Goal: Information Seeking & Learning: Compare options

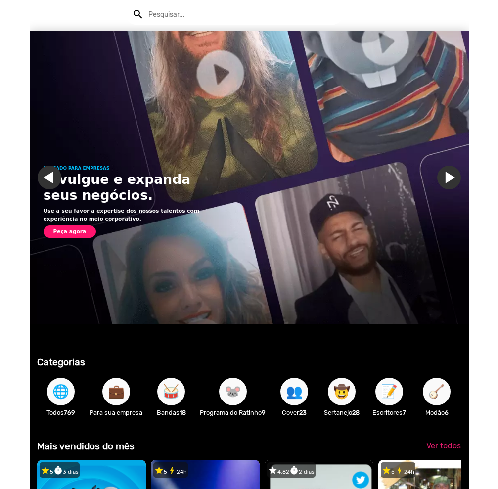
scroll to position [0, 439]
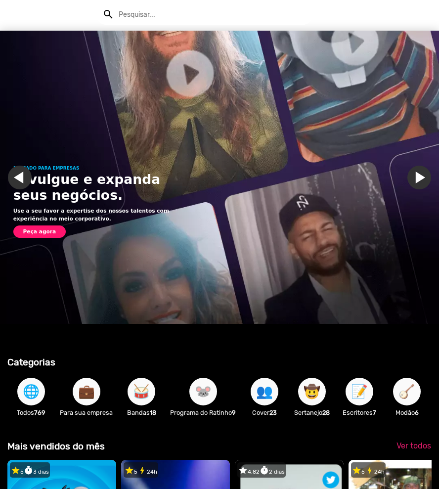
click at [416, 140] on img "Gallery" at bounding box center [219, 177] width 439 height 293
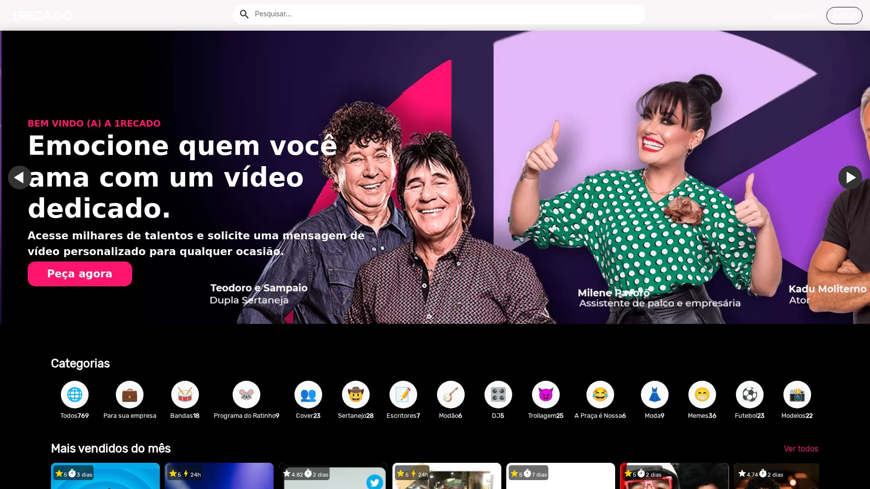
scroll to position [0, 1740]
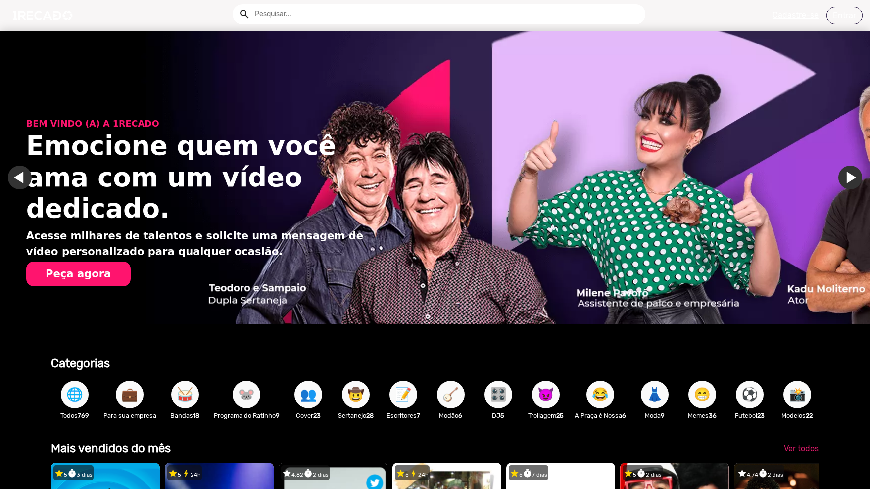
click at [60, 262] on button "Peça agora" at bounding box center [78, 274] width 104 height 24
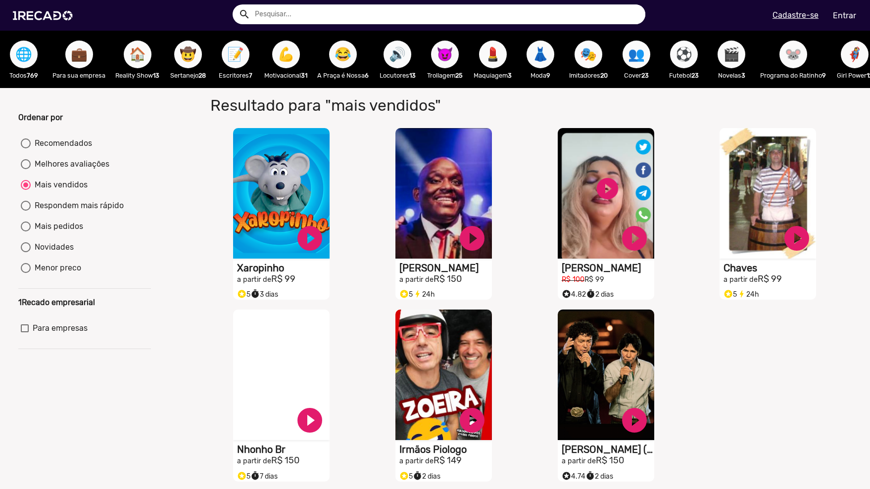
click at [64, 149] on div "Recomendados" at bounding box center [61, 144] width 61 height 12
click at [26, 149] on input "Recomendados" at bounding box center [25, 148] width 0 height 0
radio input "true"
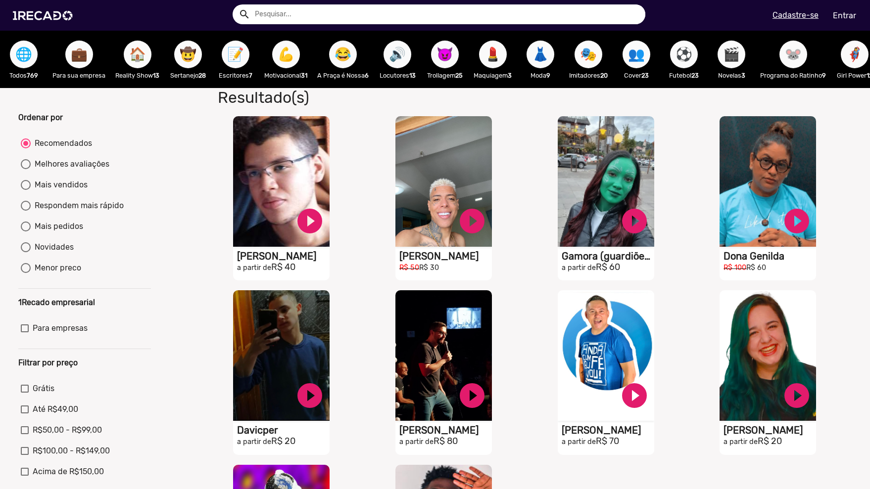
click at [83, 170] on div "Melhores avaliações" at bounding box center [70, 164] width 79 height 12
click at [26, 170] on input "Melhores avaliações" at bounding box center [25, 169] width 0 height 0
radio input "true"
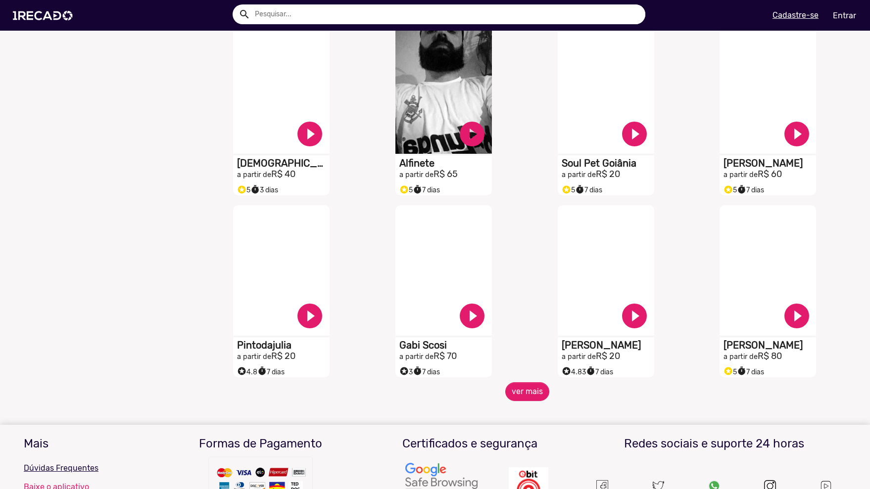
scroll to position [639, 0]
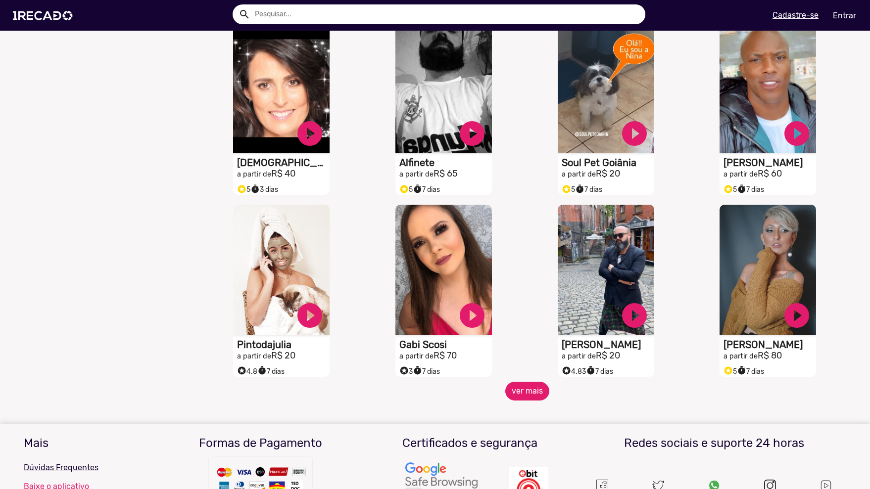
click at [439, 394] on button "ver mais" at bounding box center [527, 391] width 44 height 19
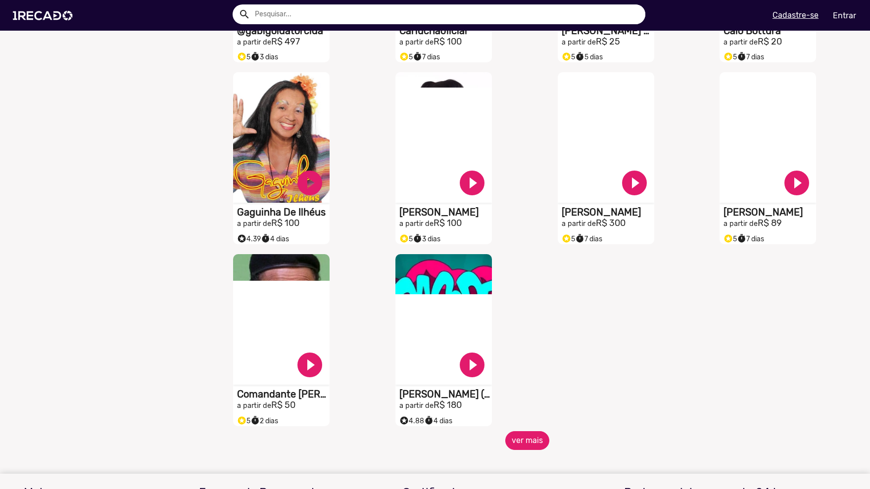
scroll to position [1139, 0]
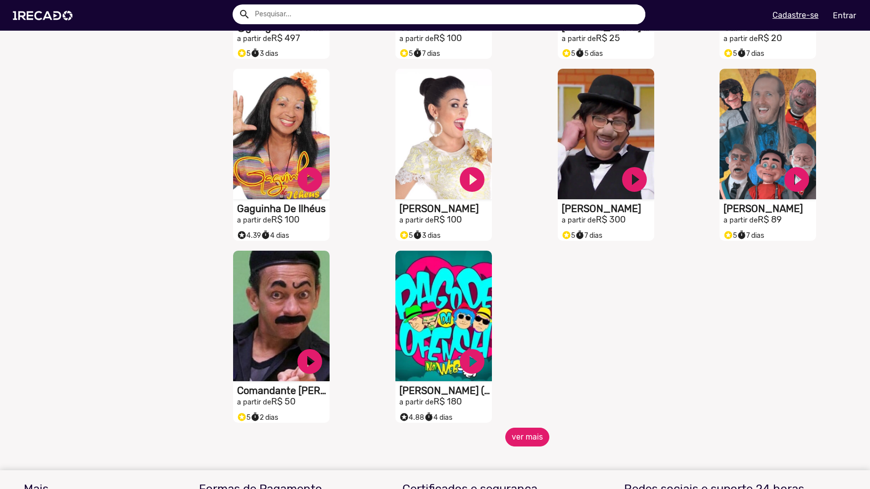
click at [439, 443] on button "ver mais" at bounding box center [527, 437] width 44 height 19
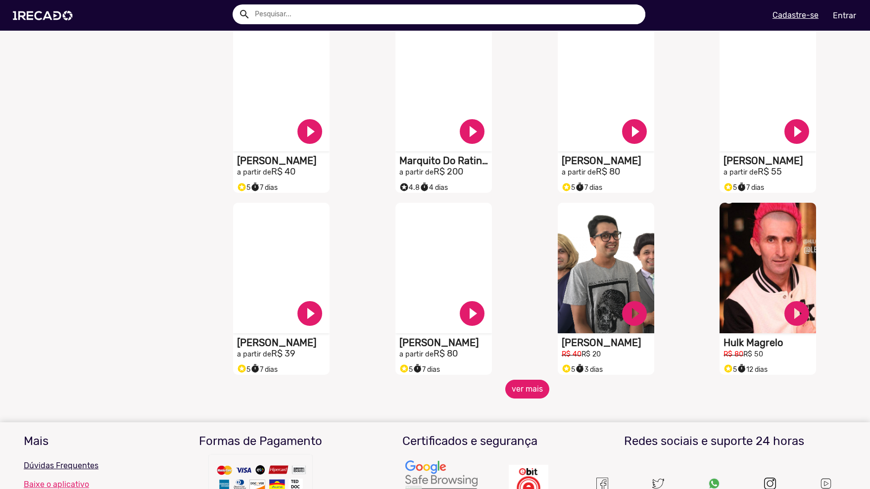
scroll to position [1576, 0]
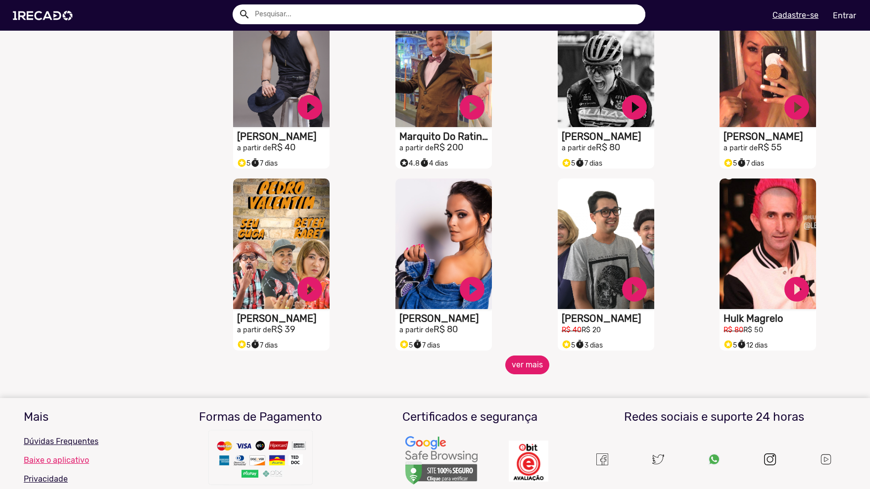
click at [439, 371] on button "ver mais" at bounding box center [527, 365] width 44 height 19
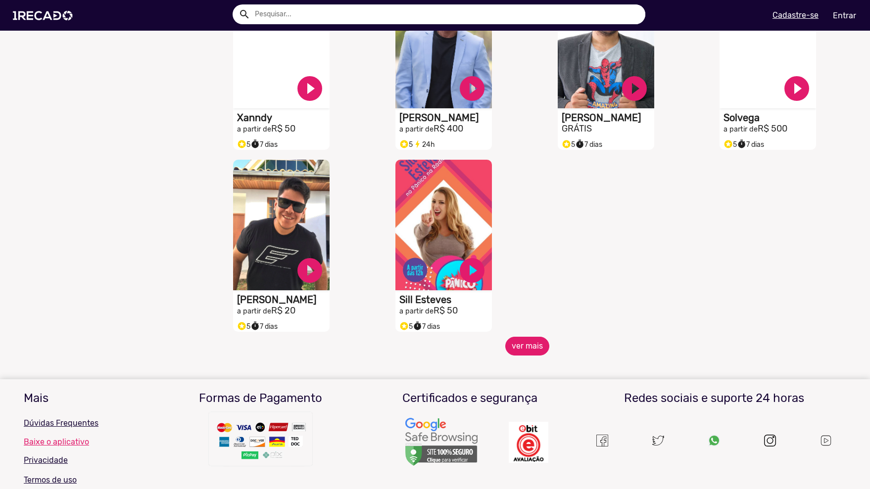
scroll to position [2182, 0]
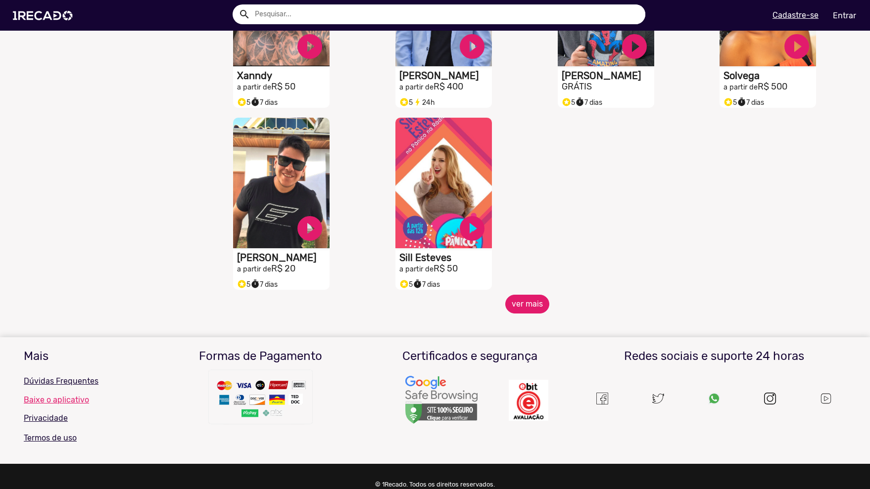
click at [439, 306] on button "ver mais" at bounding box center [527, 304] width 44 height 19
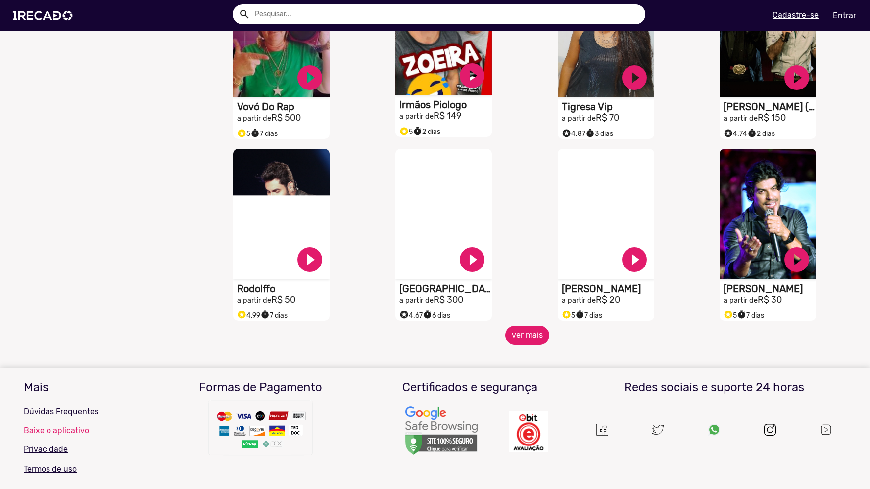
scroll to position [2517, 0]
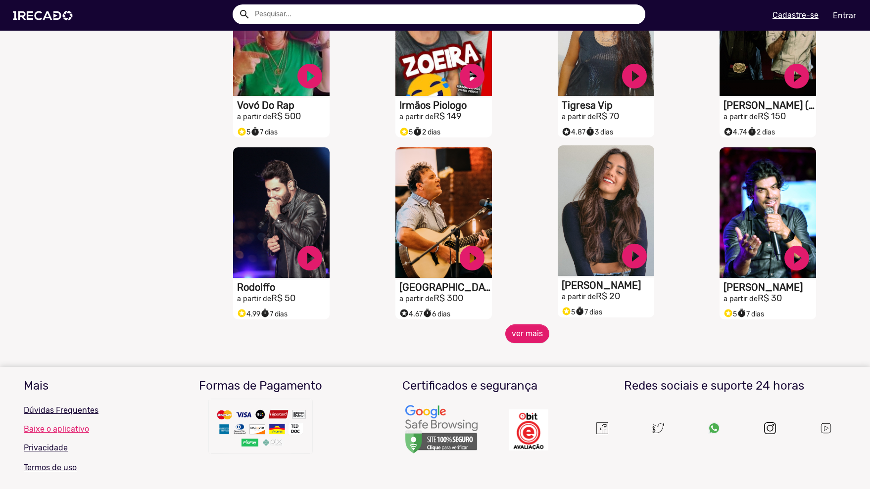
click at [439, 291] on h1 "[PERSON_NAME]" at bounding box center [608, 286] width 93 height 12
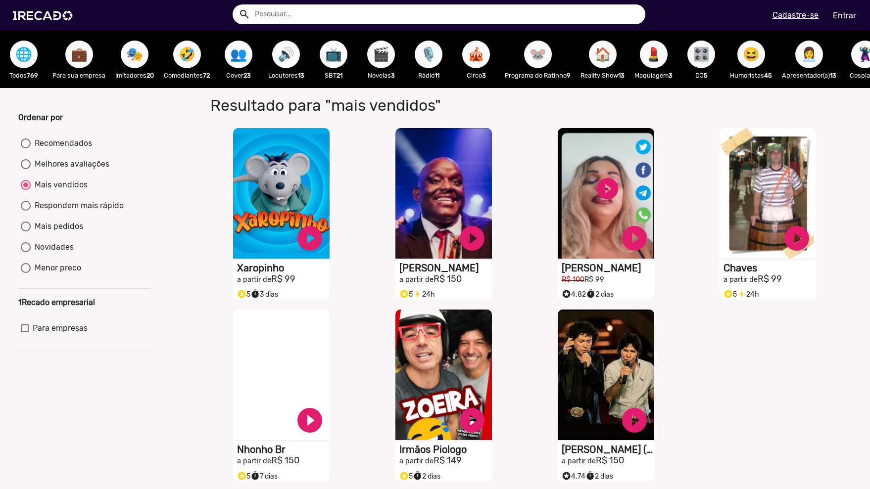
click at [105, 212] on div "Respondem mais rápido" at bounding box center [77, 206] width 93 height 12
click at [26, 211] on input "Respondem mais rápido" at bounding box center [25, 211] width 0 height 0
radio input "true"
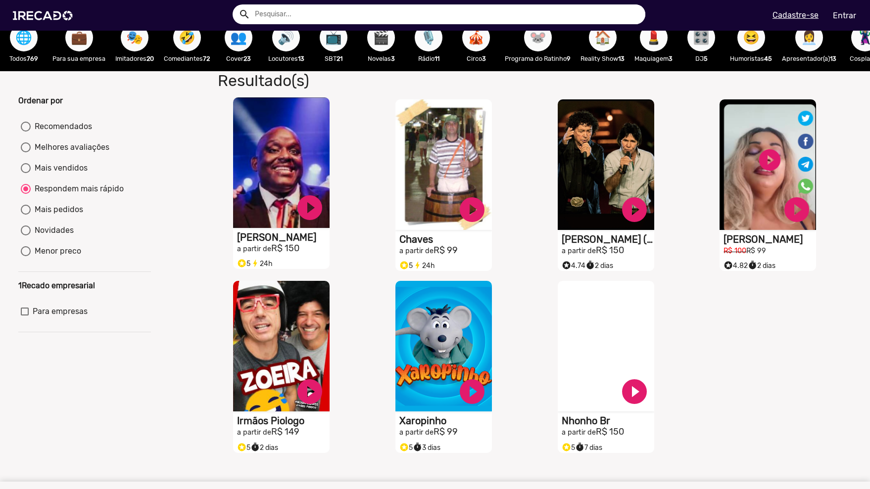
scroll to position [8, 0]
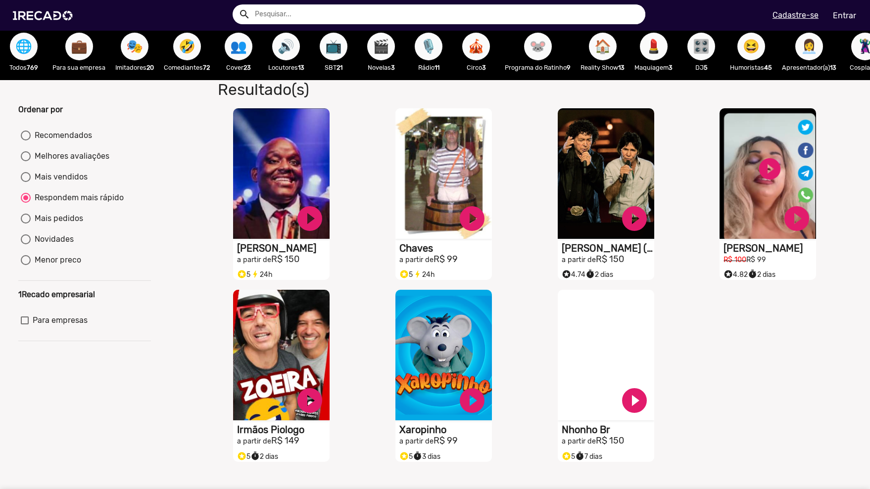
click at [60, 225] on div "Mais pedidos" at bounding box center [57, 219] width 52 height 12
click at [26, 224] on input "Mais pedidos" at bounding box center [25, 224] width 0 height 0
radio input "true"
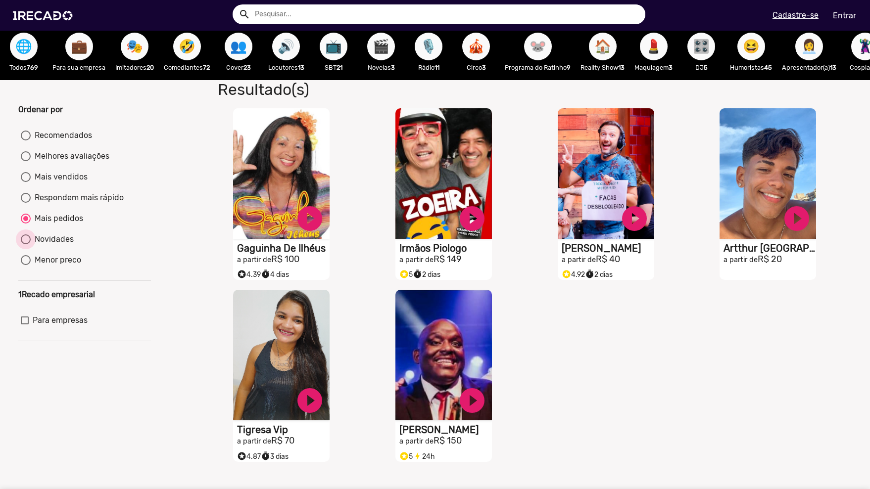
click at [52, 245] on div "Novidades" at bounding box center [52, 240] width 43 height 12
click at [26, 245] on input "Novidades" at bounding box center [25, 244] width 0 height 0
radio input "true"
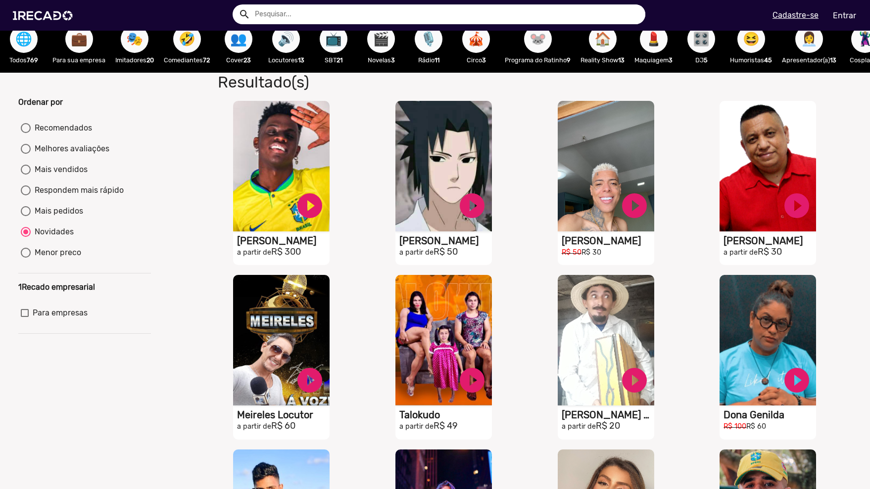
scroll to position [0, 0]
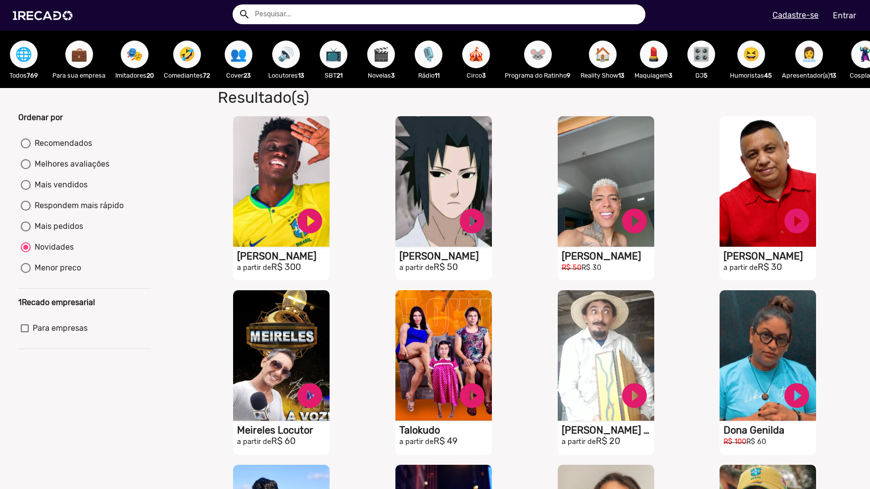
click at [49, 273] on div "Menor preco" at bounding box center [56, 268] width 50 height 12
click at [26, 273] on input "Menor preco" at bounding box center [25, 273] width 0 height 0
radio input "true"
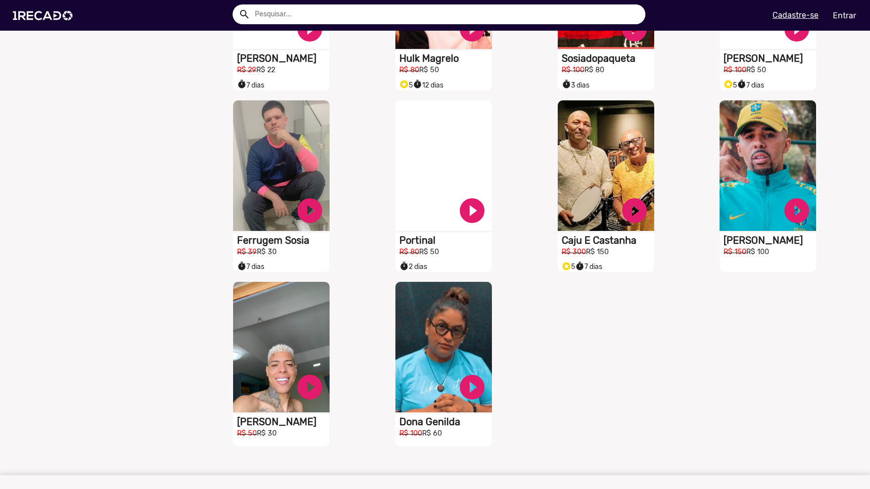
scroll to position [941, 0]
